Goal: Task Accomplishment & Management: Manage account settings

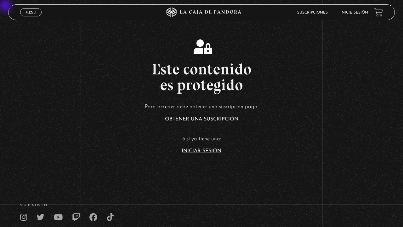
click at [200, 151] on link "Iniciar Sesión" at bounding box center [202, 150] width 40 height 5
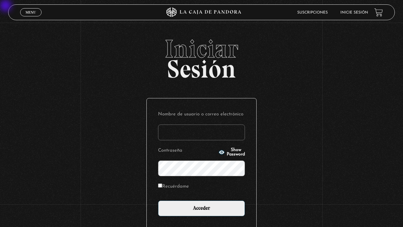
click at [200, 135] on input "Nombre de usuario o correo electrónico" at bounding box center [201, 132] width 87 height 16
click at [158, 170] on input "Acceder" at bounding box center [201, 208] width 87 height 16
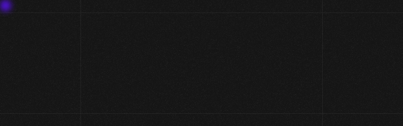
scroll to position [75, 0]
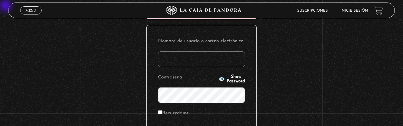
type input "f"
